Goal: Check status: Check status

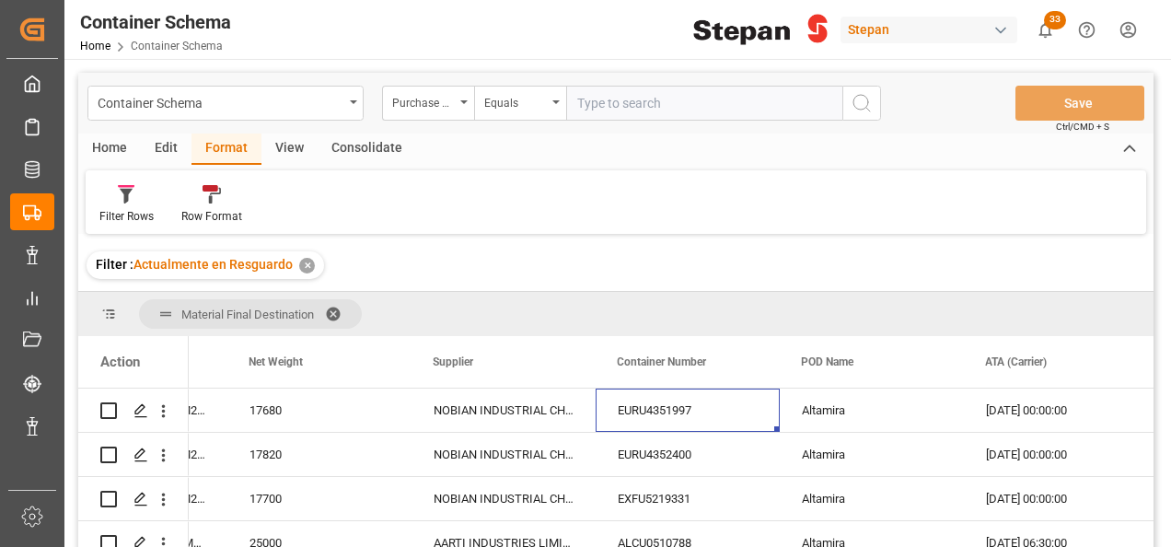
click at [303, 266] on div "✕" at bounding box center [307, 266] width 16 height 16
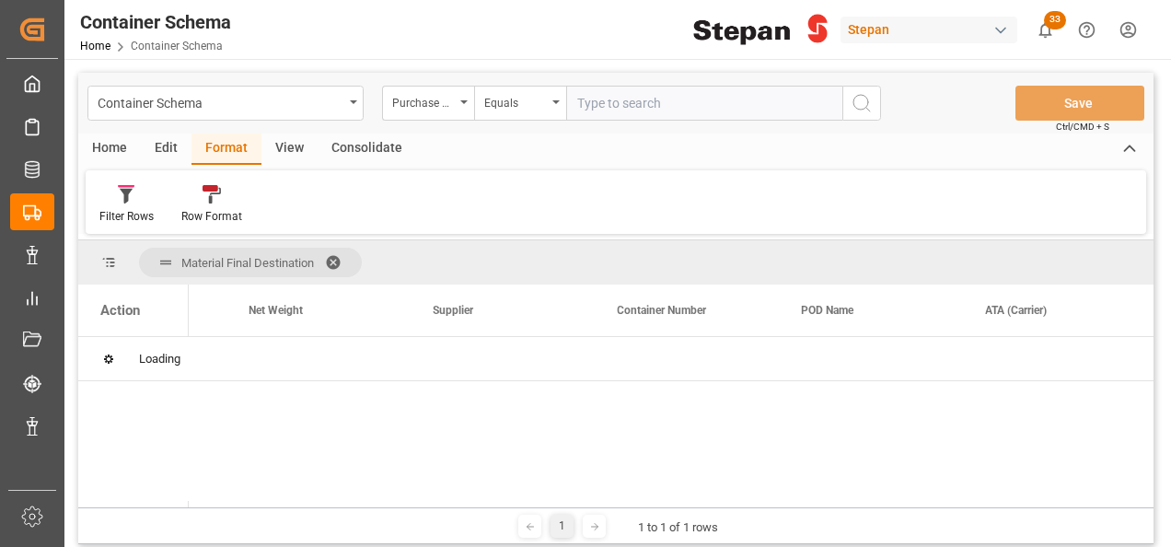
scroll to position [0, 698]
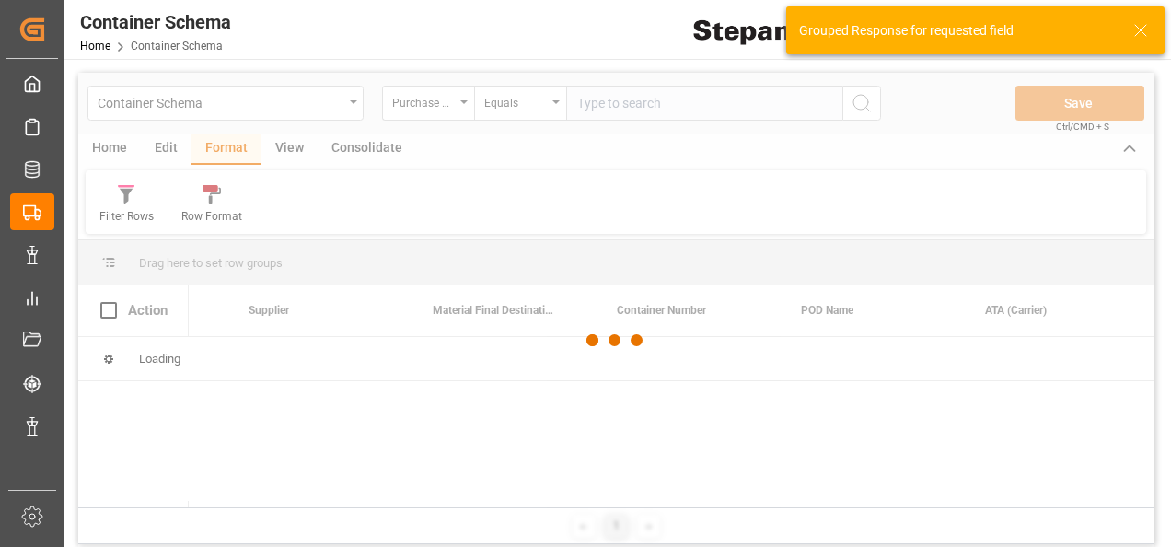
click at [607, 101] on div at bounding box center [615, 341] width 1075 height 536
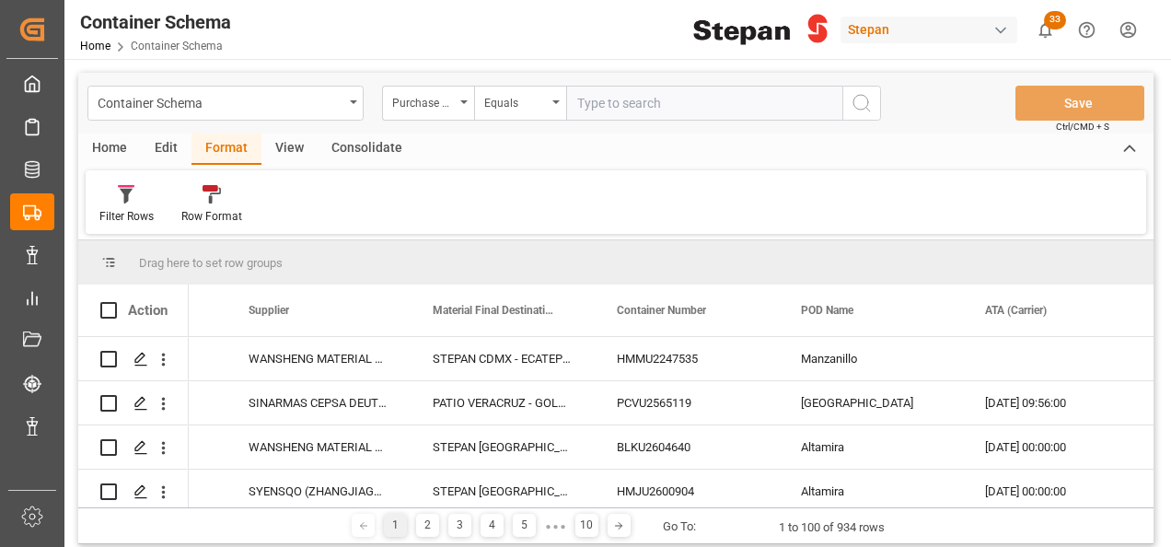
click at [606, 101] on input "text" at bounding box center [704, 103] width 276 height 35
paste input "4501482815"
type input "4501482815"
click at [859, 100] on icon "search button" at bounding box center [861, 103] width 22 height 22
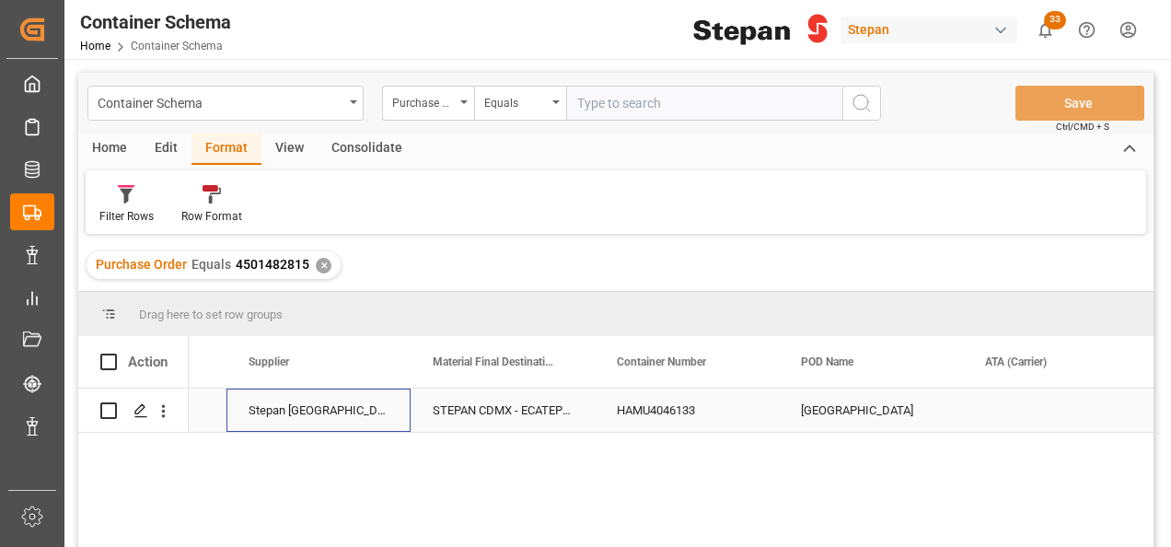
click at [255, 410] on div "Stepan [GEOGRAPHIC_DATA]" at bounding box center [318, 409] width 184 height 43
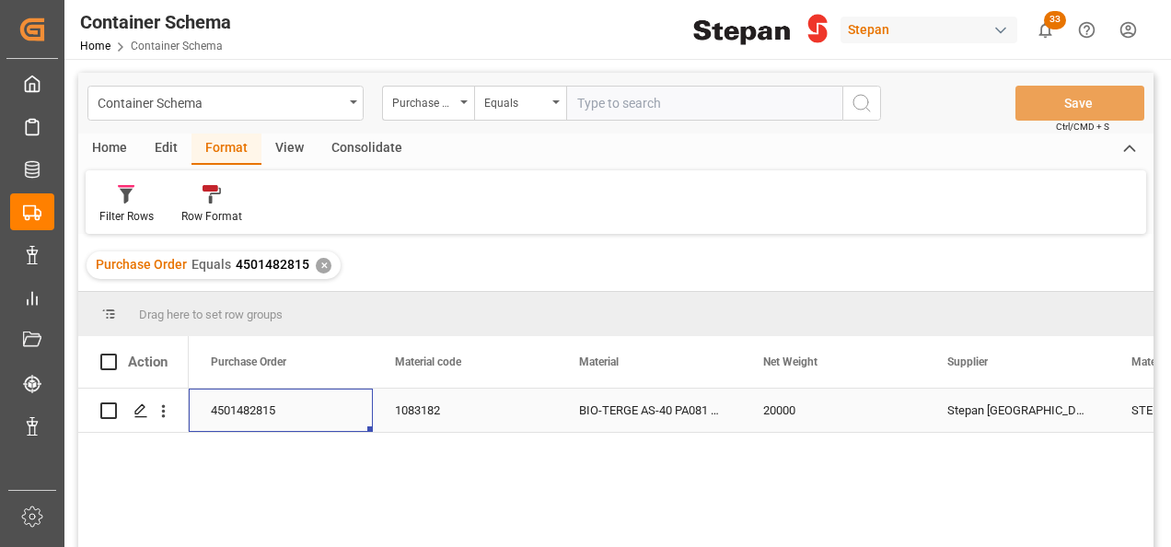
click at [265, 408] on div "4501482815" at bounding box center [281, 409] width 184 height 43
click at [114, 142] on div "Home" at bounding box center [109, 148] width 63 height 31
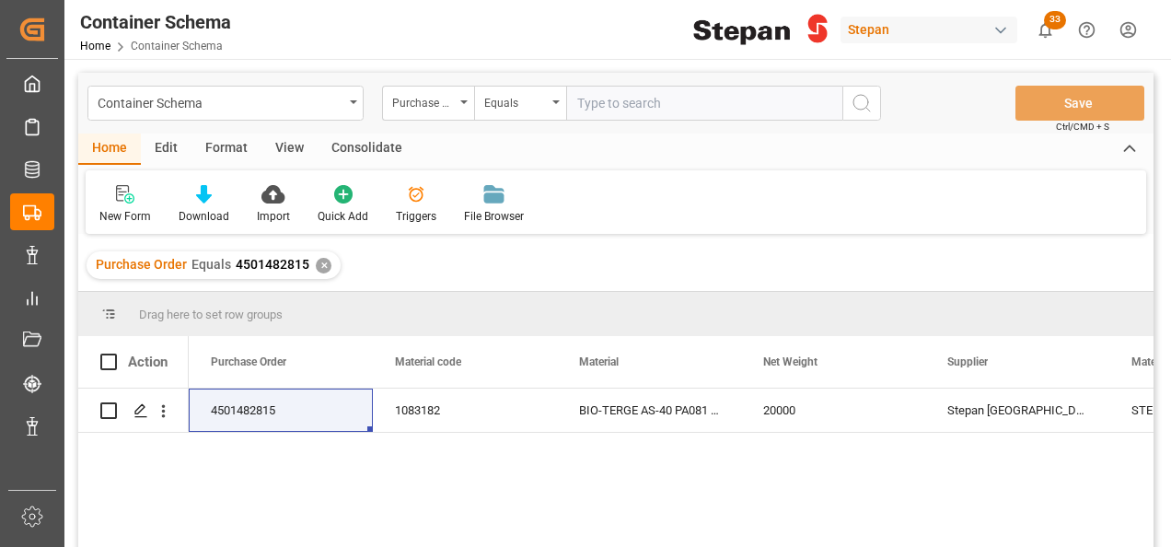
click at [319, 265] on div "✕" at bounding box center [324, 266] width 16 height 16
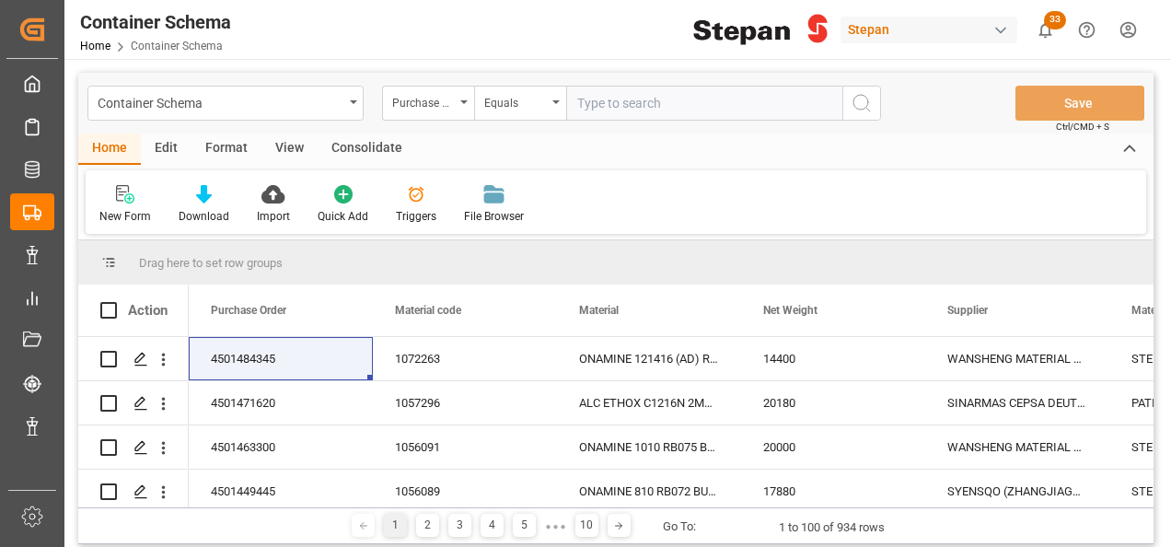
click at [574, 99] on input "text" at bounding box center [704, 103] width 276 height 35
paste input "4501482815"
type input "4501482815"
click at [869, 104] on icon "search button" at bounding box center [861, 103] width 22 height 22
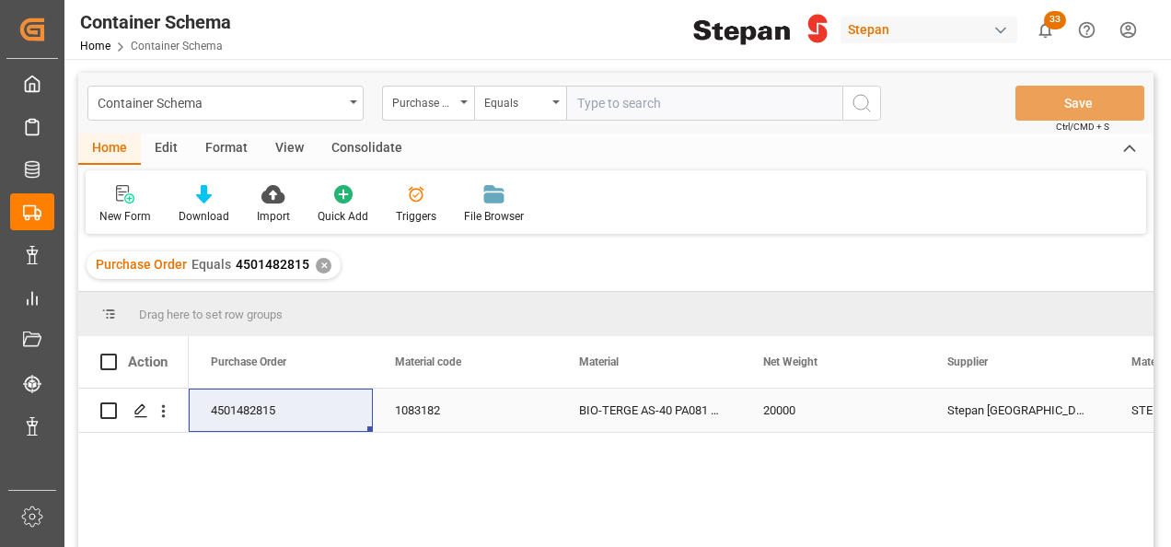
click at [265, 414] on div "4501482815" at bounding box center [281, 409] width 184 height 43
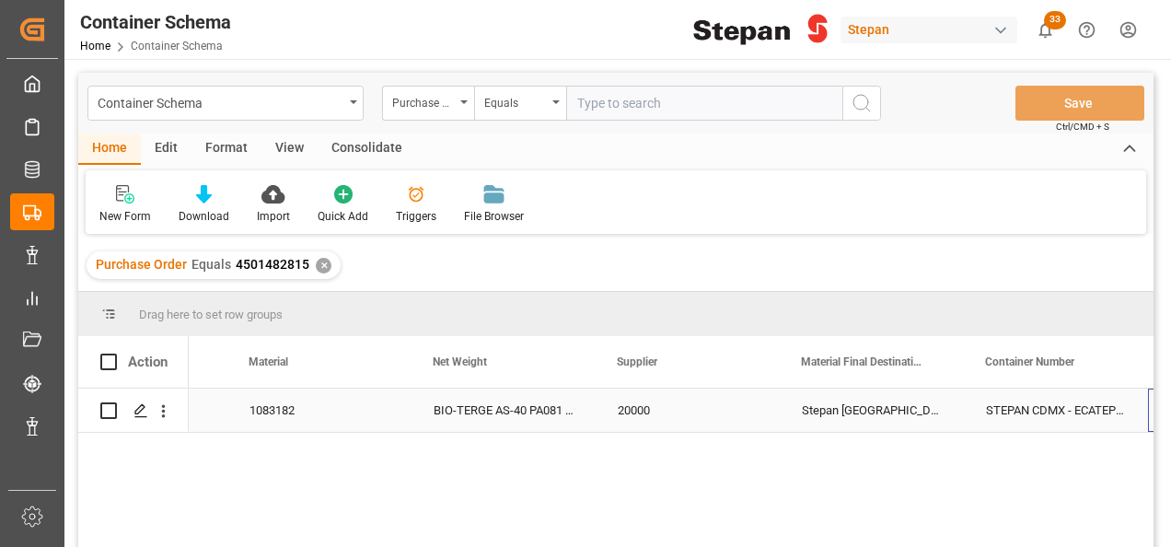
scroll to position [0, 330]
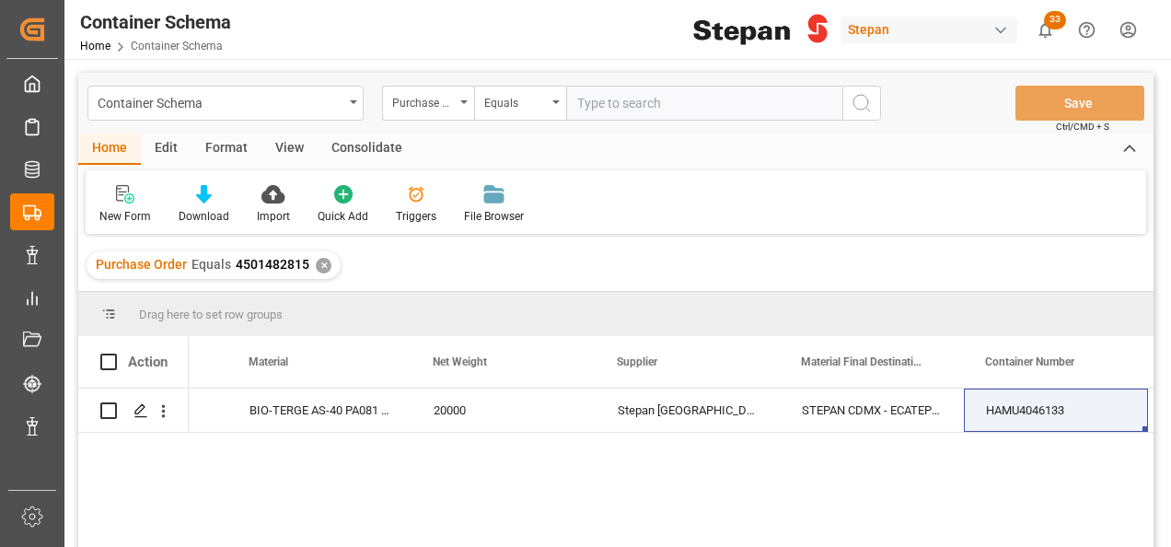
click at [159, 53] on div "Home Container Schema" at bounding box center [155, 45] width 151 height 19
click at [160, 46] on span "Container Schema" at bounding box center [177, 46] width 92 height 13
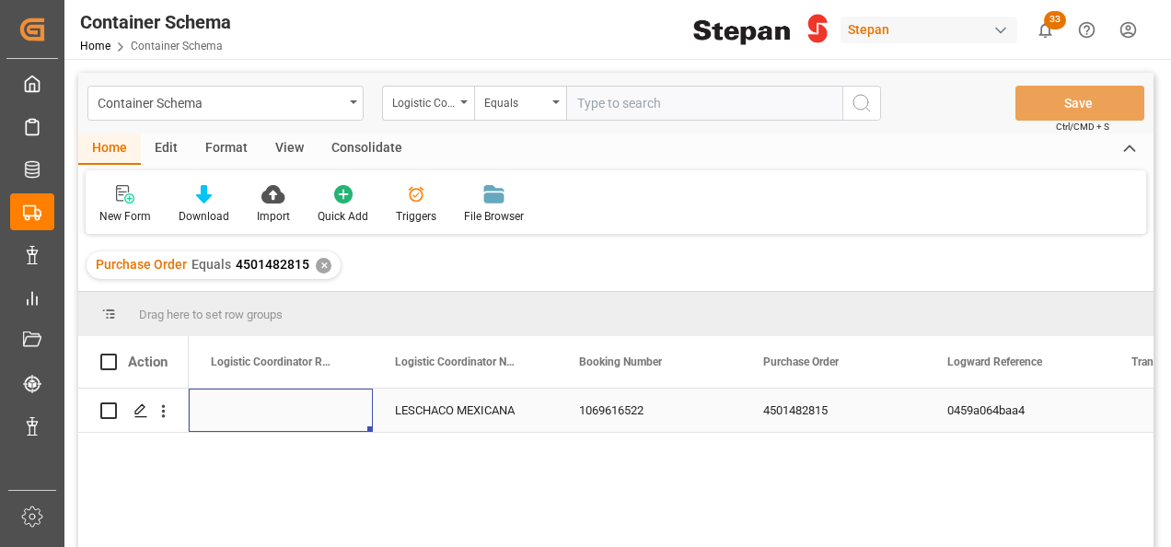
click at [283, 400] on div "Press SPACE to select this row." at bounding box center [281, 409] width 184 height 43
click at [263, 426] on input "Press SPACE to select this row." at bounding box center [280, 420] width 155 height 35
paste input "4501482815"
type input "4501482815"
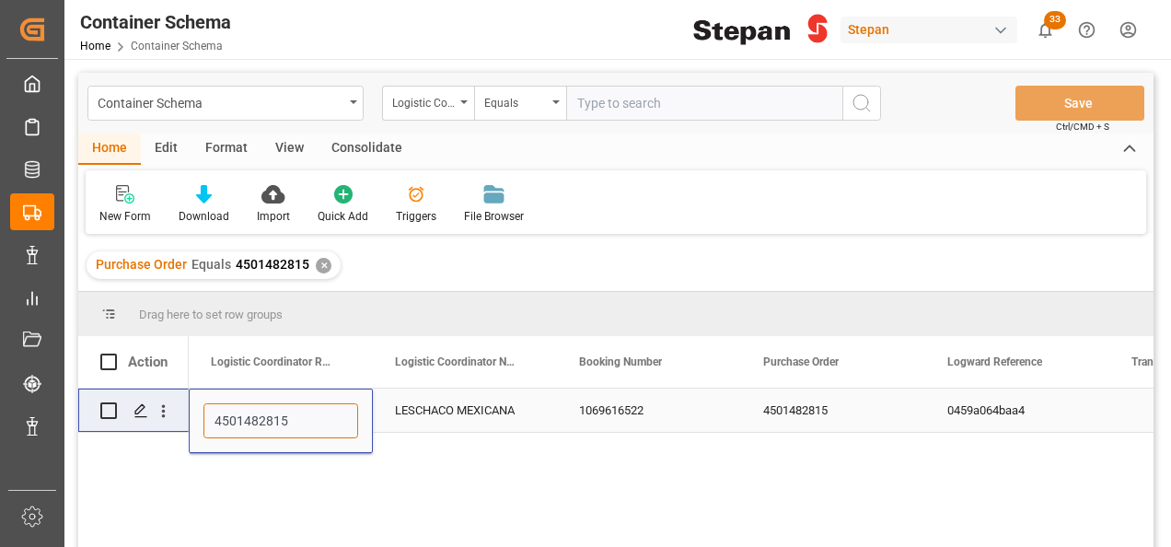
drag, startPoint x: 302, startPoint y: 419, endPoint x: 119, endPoint y: 398, distance: 184.2
click at [145, 409] on div "4501482815 LESCHACO MEXICANA 1069616522 4501482815 0459a064baa4 Import" at bounding box center [615, 470] width 1075 height 164
paste input "251006900463"
type input "251006900463"
click at [421, 398] on div "LESCHACO MEXICANA" at bounding box center [465, 409] width 184 height 43
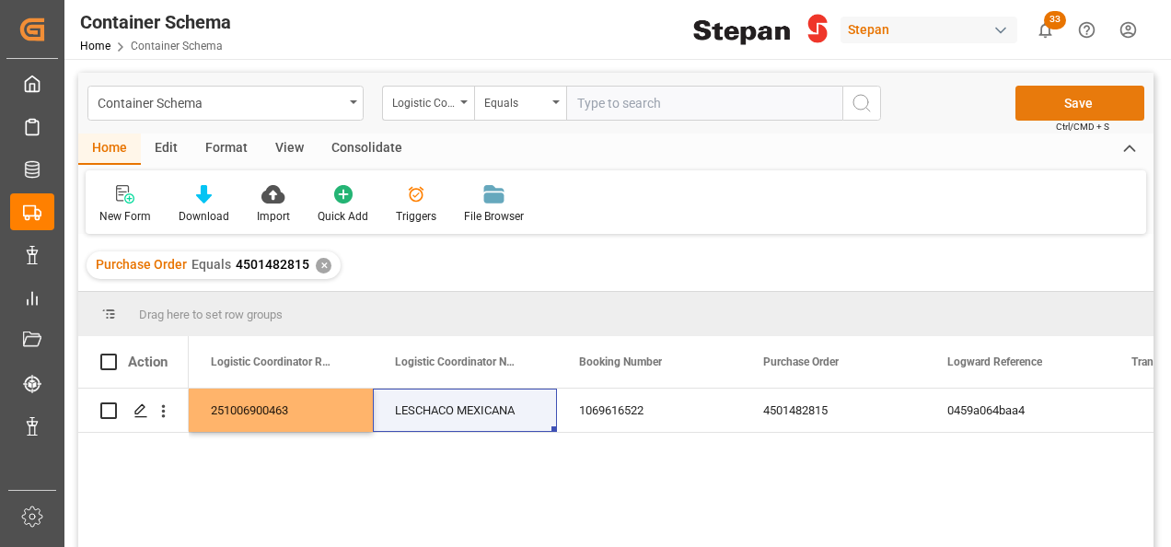
click at [1055, 96] on button "Save" at bounding box center [1079, 103] width 129 height 35
